Goal: Task Accomplishment & Management: Manage account settings

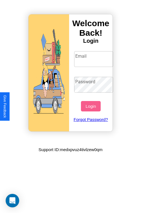
click at [94, 59] on input "Email" at bounding box center [93, 59] width 39 height 16
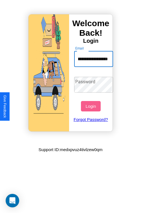
scroll to position [0, 26]
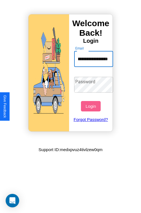
type input "**********"
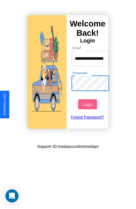
scroll to position [0, 0]
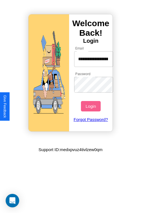
click at [91, 106] on button "Login" at bounding box center [90, 106] width 19 height 10
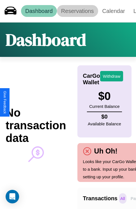
click at [78, 11] on link "Reservations" at bounding box center [77, 11] width 41 height 12
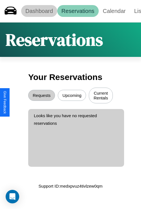
click at [39, 11] on link "Dashboard" at bounding box center [39, 11] width 36 height 12
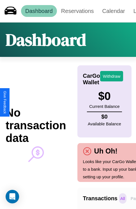
scroll to position [0, 41]
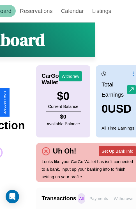
click at [118, 151] on button "Set Up Bank Info" at bounding box center [117, 151] width 37 height 10
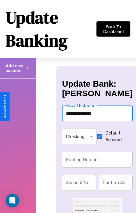
type input "**********"
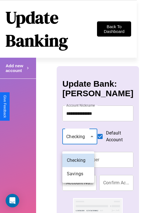
click at [78, 143] on div at bounding box center [70, 106] width 141 height 213
